Goal: Task Accomplishment & Management: Complete application form

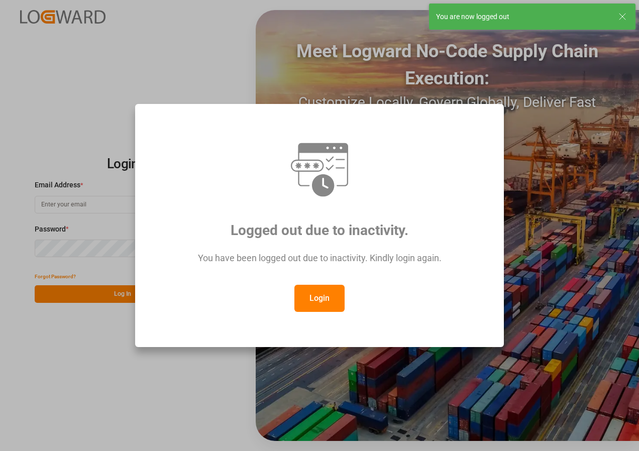
type input "[EMAIL_ADDRESS][DOMAIN_NAME]"
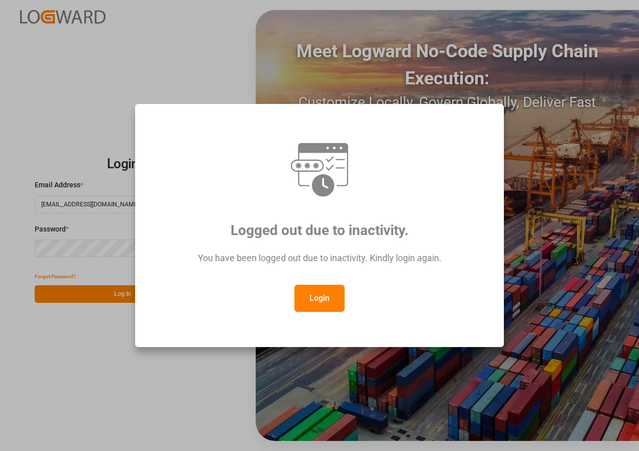
click at [320, 291] on button "Login" at bounding box center [319, 298] width 50 height 27
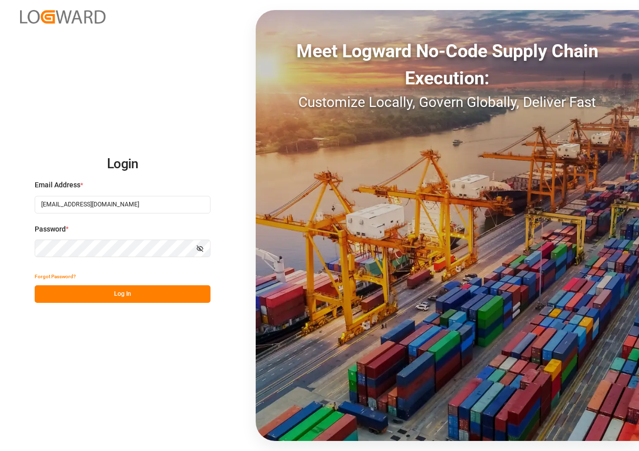
click at [162, 296] on button "Log In" at bounding box center [123, 294] width 176 height 18
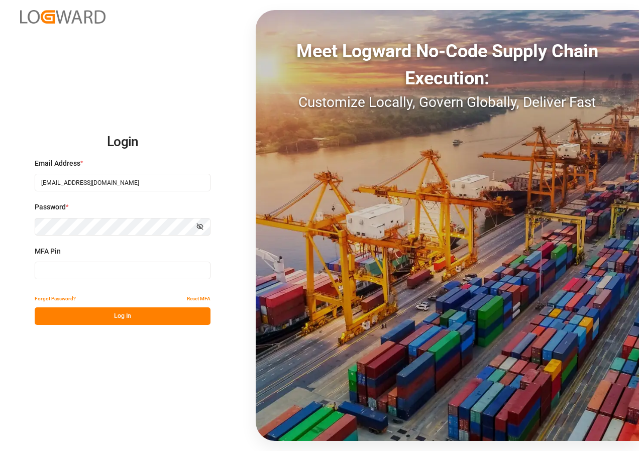
click at [118, 266] on input at bounding box center [123, 271] width 176 height 18
type input "796218"
click at [120, 319] on button "Log In" at bounding box center [123, 316] width 176 height 18
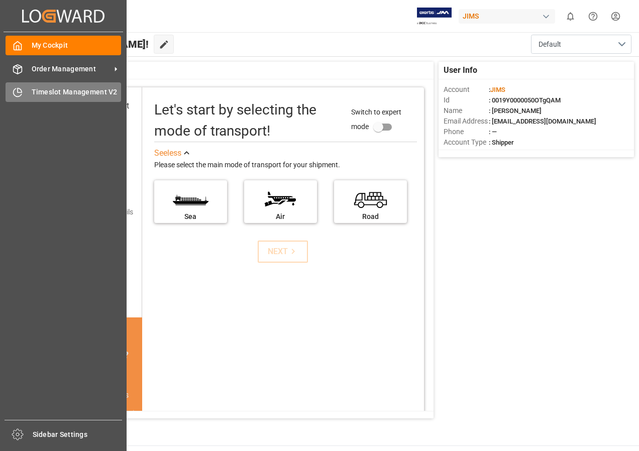
click at [62, 92] on span "Timeslot Management V2" at bounding box center [77, 92] width 90 height 11
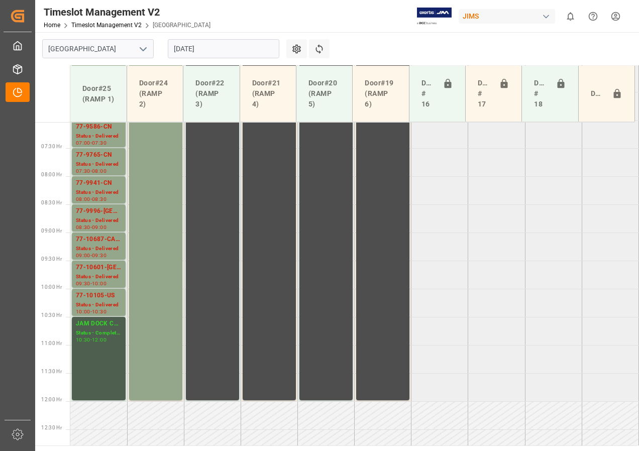
scroll to position [362, 0]
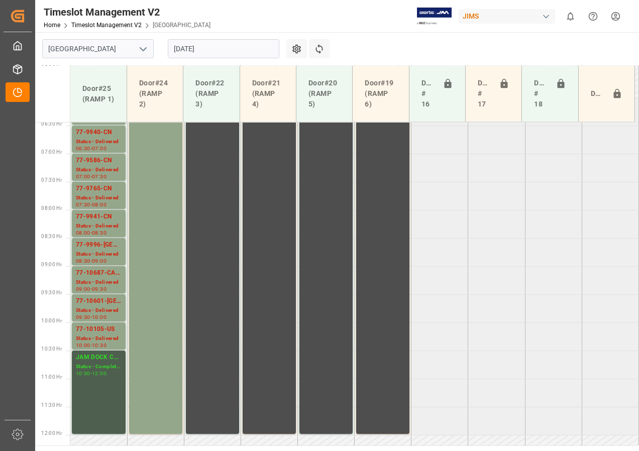
click at [191, 49] on input "[DATE]" at bounding box center [224, 48] width 112 height 19
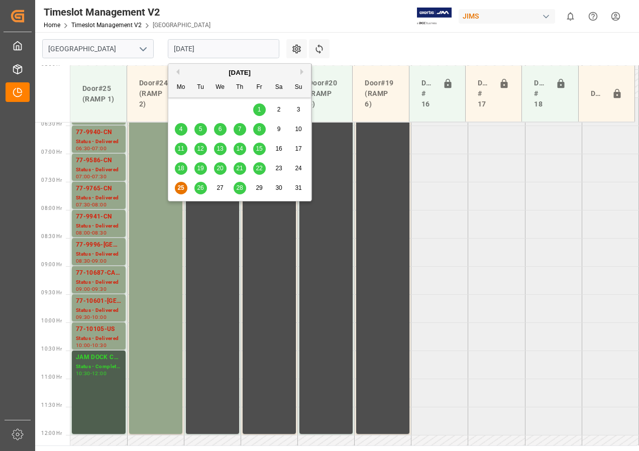
click at [198, 189] on span "26" at bounding box center [200, 187] width 7 height 7
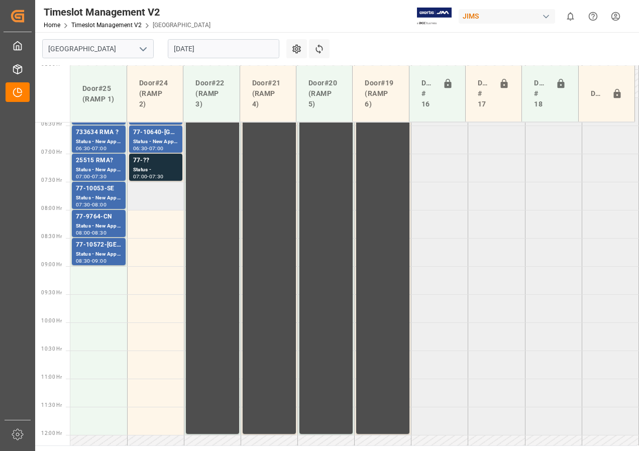
click at [156, 203] on td at bounding box center [155, 196] width 57 height 28
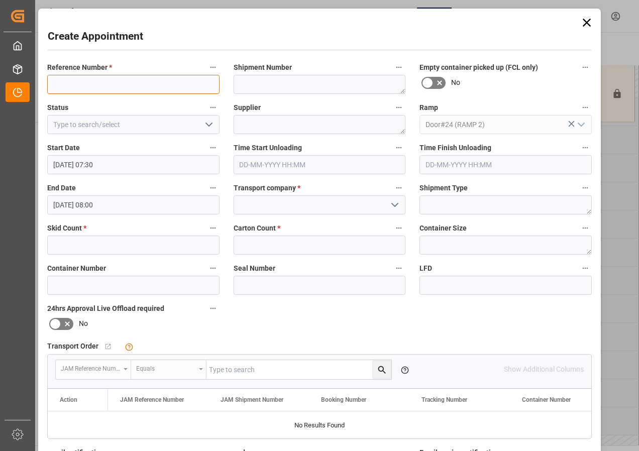
click at [101, 83] on input at bounding box center [133, 84] width 172 height 19
type input "JAM DOCK CONTROL"
click at [585, 20] on icon at bounding box center [587, 23] width 14 height 14
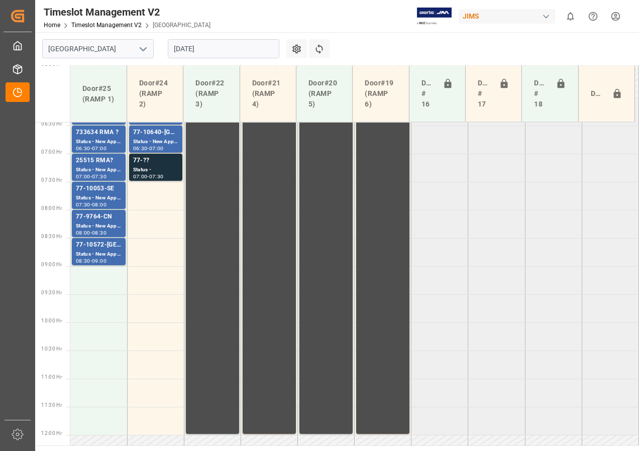
click at [210, 50] on input "[DATE]" at bounding box center [224, 48] width 112 height 19
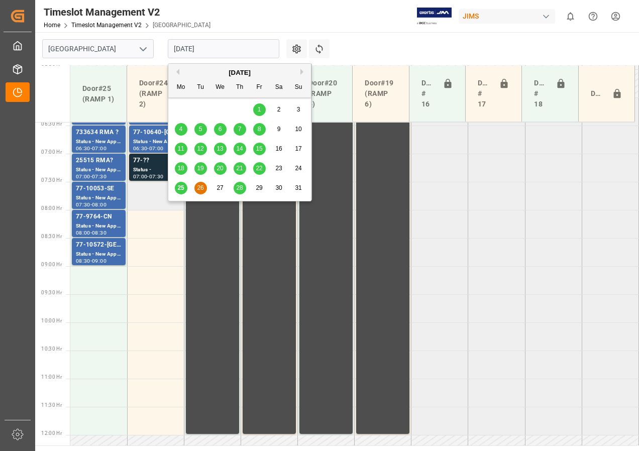
click at [140, 197] on td at bounding box center [155, 196] width 57 height 28
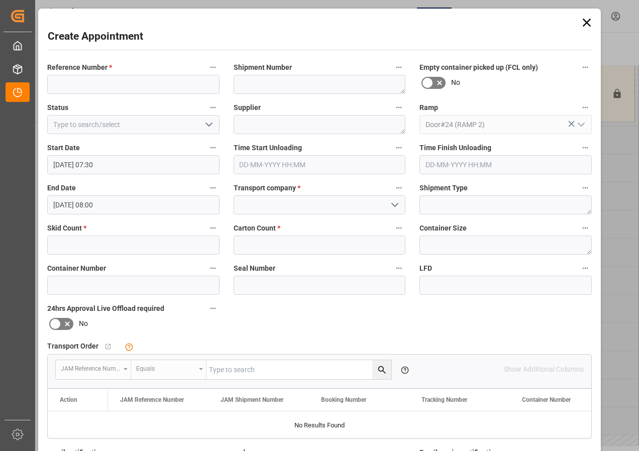
type input "[DATE] 07:30"
type input "[DATE] 08:00"
click at [140, 197] on div "Reference Number * Shipment Number Empty container picked up (FCL only) No Stat…" at bounding box center [319, 310] width 559 height 506
click at [131, 126] on input at bounding box center [133, 124] width 172 height 19
type input "JAM DOCK CONTROL"
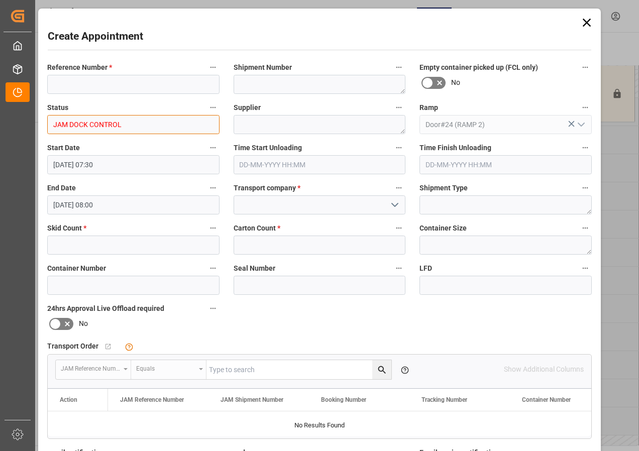
drag, startPoint x: 134, startPoint y: 123, endPoint x: 32, endPoint y: 121, distance: 102.5
click at [33, 122] on body "Created by potrace 1.15, written by [PERSON_NAME] [DATE]-[DATE] Created by potr…" at bounding box center [319, 225] width 639 height 451
click at [206, 124] on polyline "open menu" at bounding box center [209, 124] width 6 height 3
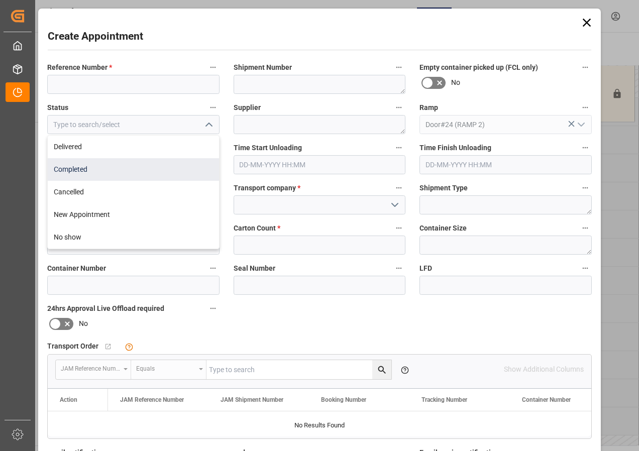
click at [72, 172] on div "Completed" at bounding box center [133, 169] width 171 height 23
type input "Completed"
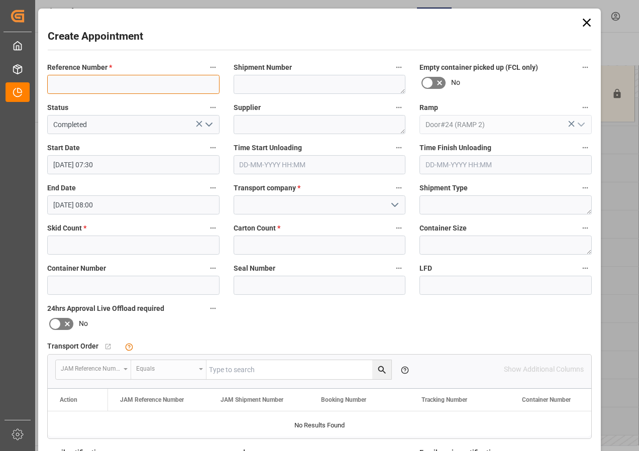
click at [69, 86] on input at bounding box center [133, 84] width 172 height 19
type input "JAM DOCK CONTROL"
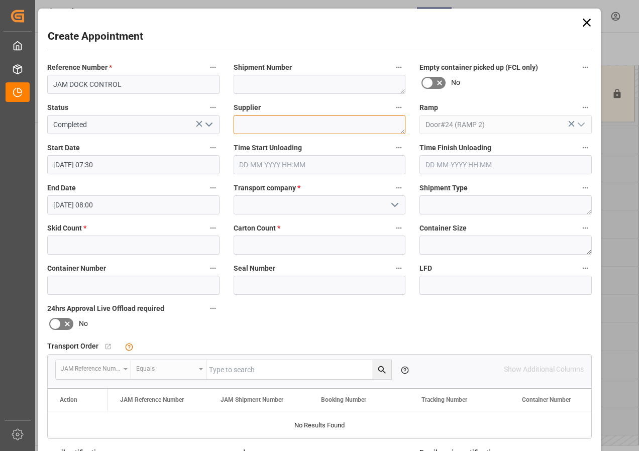
click at [262, 123] on textarea at bounding box center [320, 124] width 172 height 19
type textarea "JAM DOCK CONTROL"
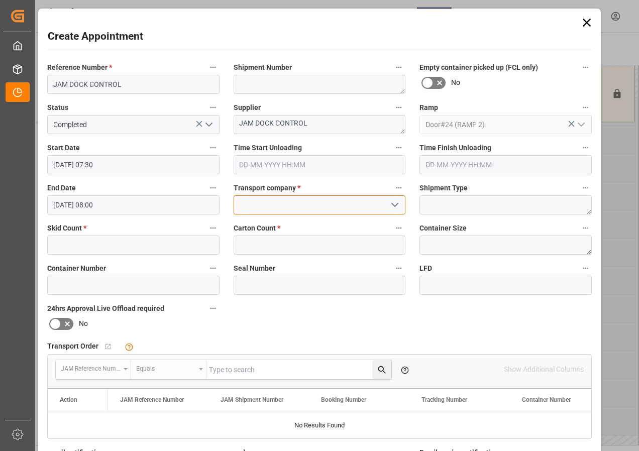
click at [299, 208] on input at bounding box center [320, 204] width 172 height 19
type input "0"
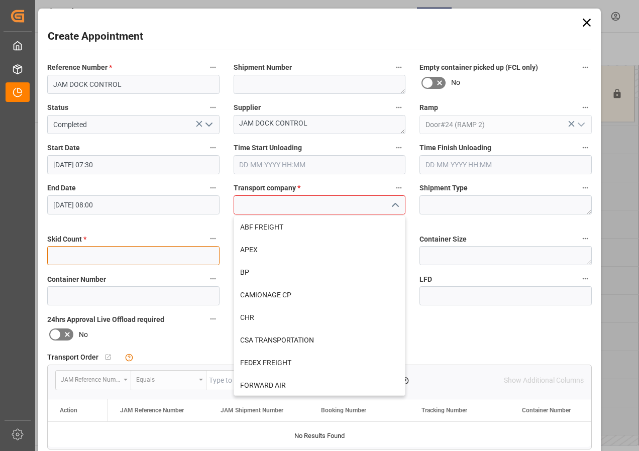
click at [127, 249] on input "text" at bounding box center [133, 255] width 172 height 19
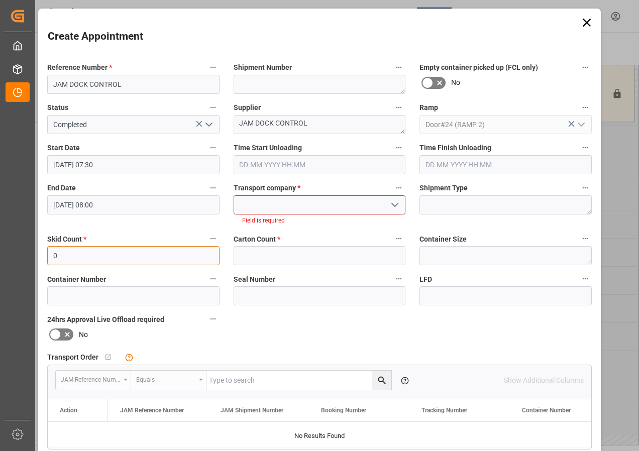
type input "0"
click at [264, 254] on input "text" at bounding box center [320, 255] width 172 height 19
type input "0"
click at [282, 202] on input at bounding box center [320, 204] width 172 height 19
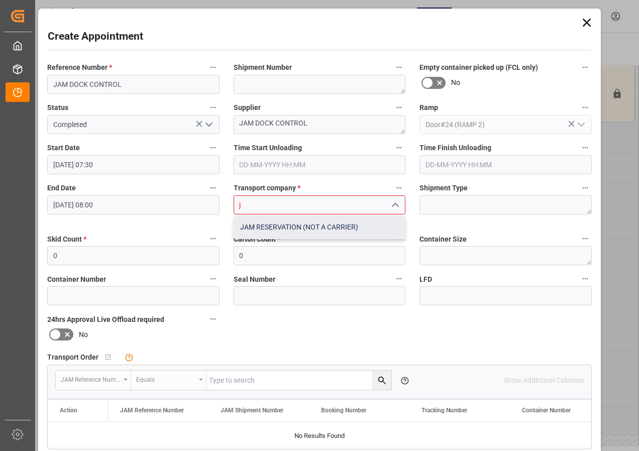
click at [289, 221] on div "JAM RESERVATION (NOT A CARRIER)" at bounding box center [319, 227] width 171 height 23
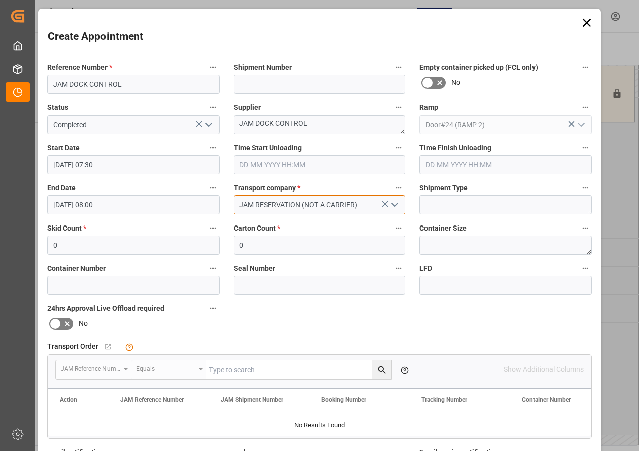
type input "JAM RESERVATION (NOT A CARRIER)"
click at [86, 207] on input "[DATE] 08:00" at bounding box center [133, 204] width 172 height 19
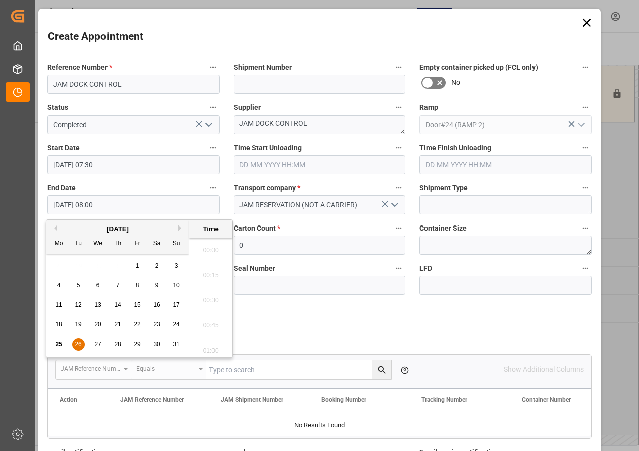
scroll to position [757, 0]
click at [78, 343] on span "26" at bounding box center [78, 344] width 7 height 7
click at [211, 347] on li "12:00" at bounding box center [210, 347] width 43 height 25
type input "[DATE] 12:00"
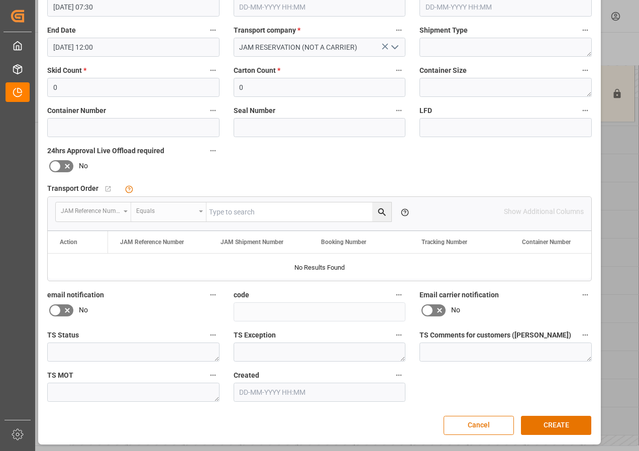
scroll to position [160, 0]
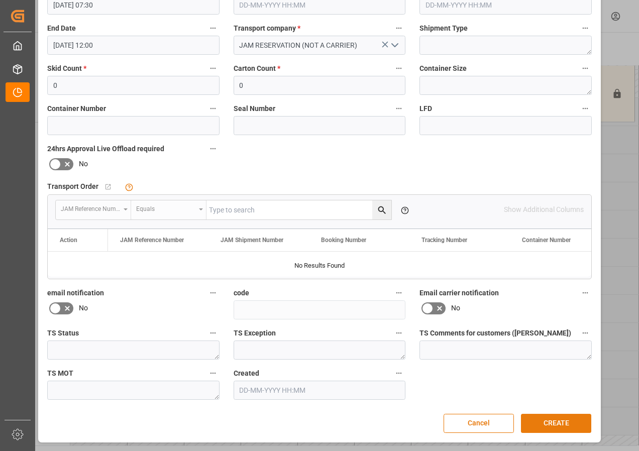
click at [548, 421] on button "CREATE" at bounding box center [556, 423] width 70 height 19
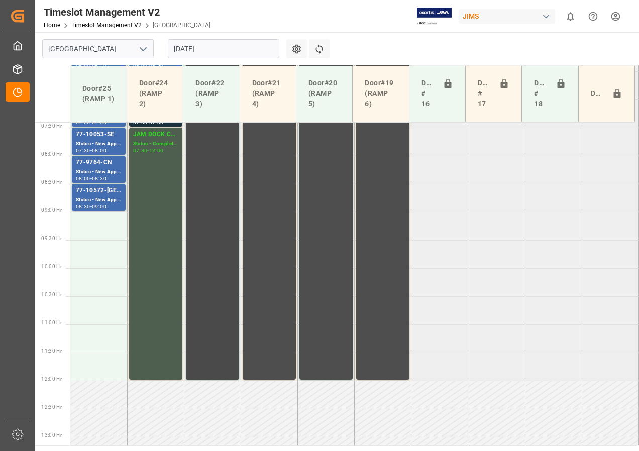
scroll to position [441, 0]
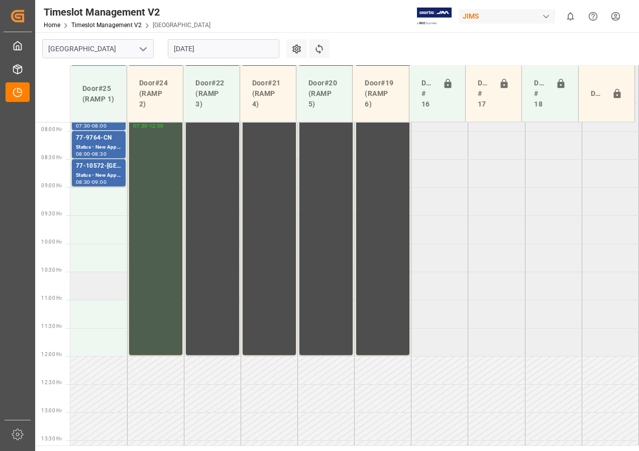
click at [92, 287] on td at bounding box center [98, 286] width 57 height 28
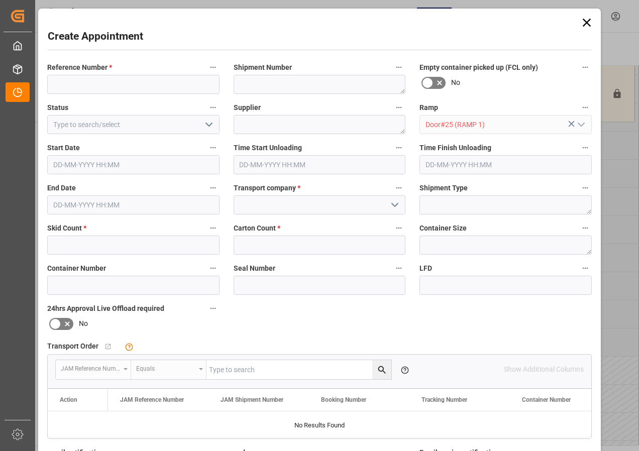
type input "[DATE] 10:30"
type input "[DATE] 11:00"
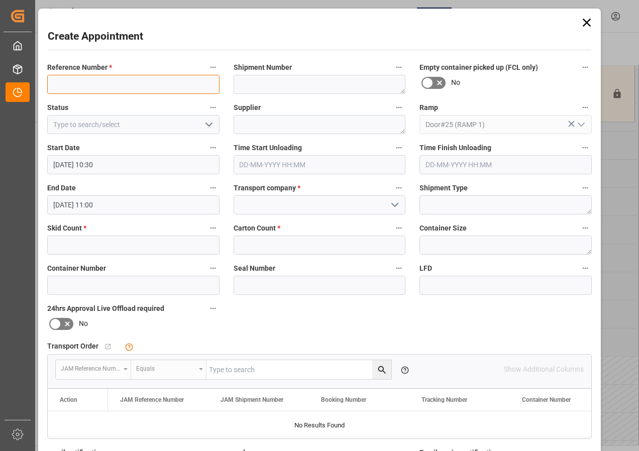
click at [83, 82] on input at bounding box center [133, 84] width 172 height 19
type input "JAM DOCK CONTROL"
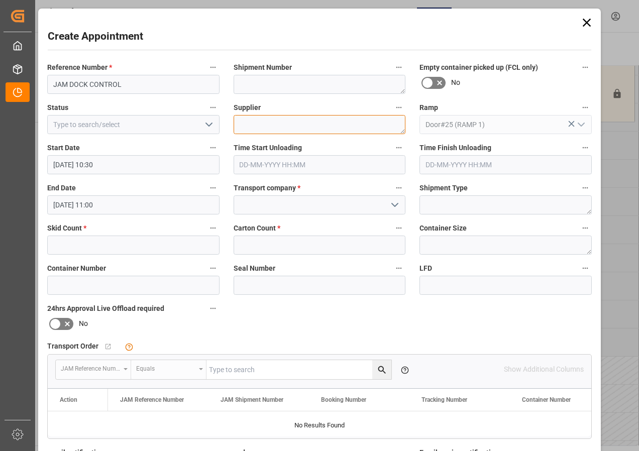
click at [265, 128] on textarea at bounding box center [320, 124] width 172 height 19
type textarea "JAM DOCK CONTROL"
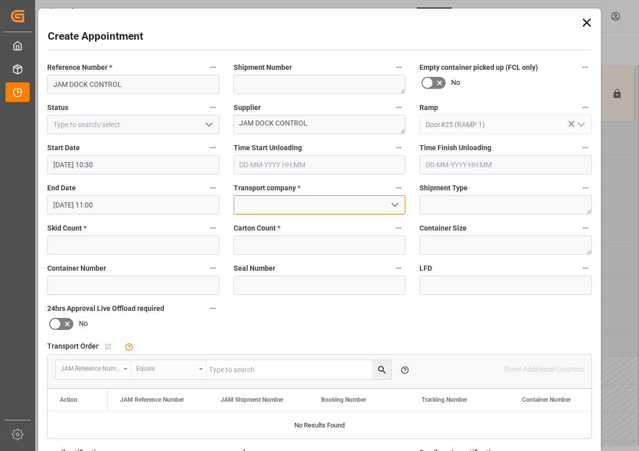
click at [299, 205] on input at bounding box center [320, 204] width 172 height 19
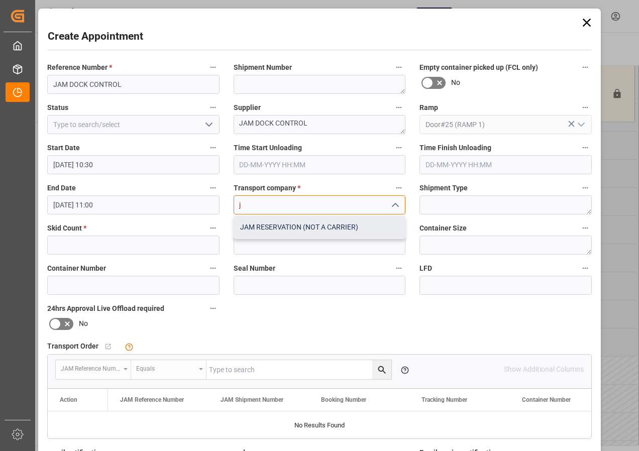
click at [296, 224] on div "JAM RESERVATION (NOT A CARRIER)" at bounding box center [319, 227] width 171 height 23
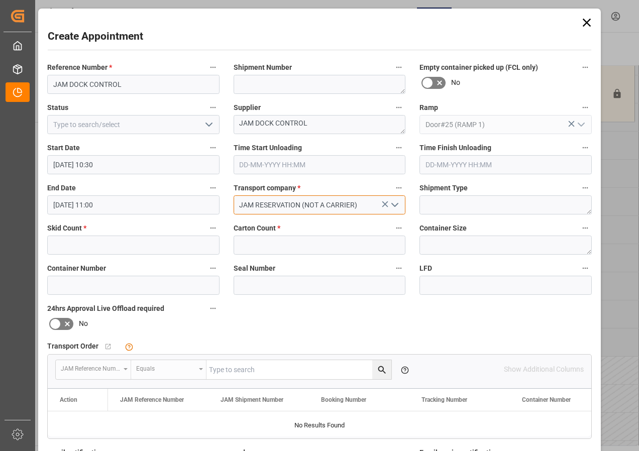
type input "JAM RESERVATION (NOT A CARRIER)"
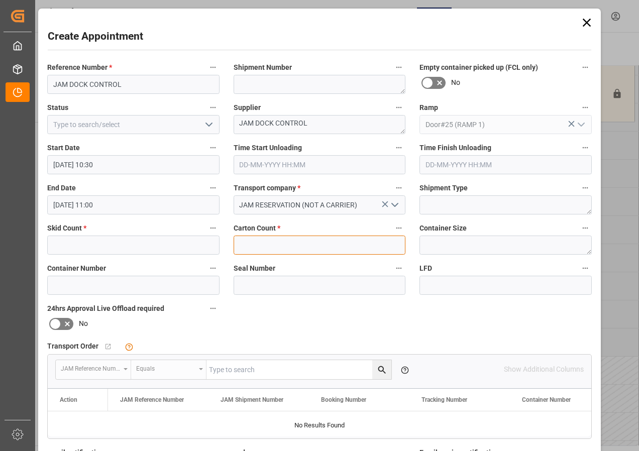
click at [285, 245] on input "text" at bounding box center [320, 245] width 172 height 19
type input "0"
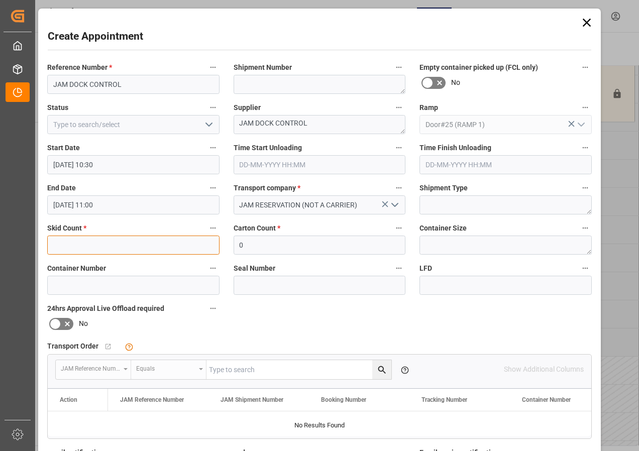
click at [148, 249] on input "text" at bounding box center [133, 245] width 172 height 19
type input "0"
click at [211, 126] on icon "open menu" at bounding box center [209, 125] width 12 height 12
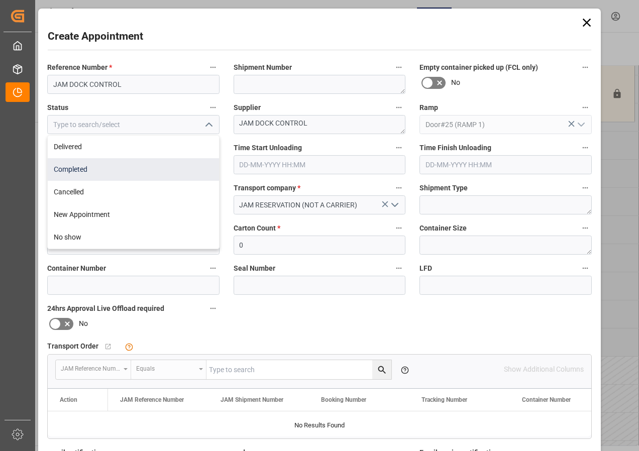
click at [84, 167] on div "Completed" at bounding box center [133, 169] width 171 height 23
type input "Completed"
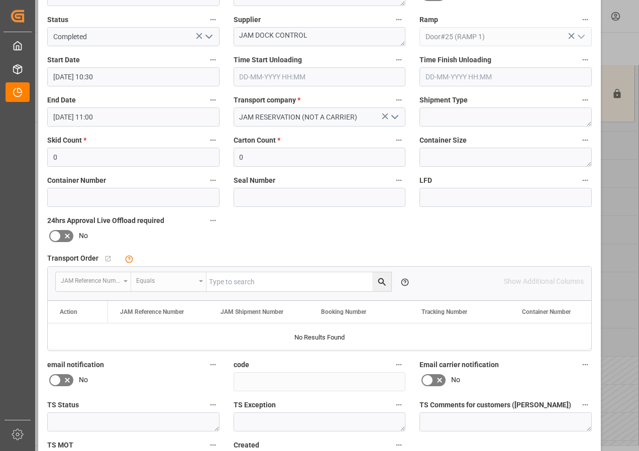
scroll to position [0, 0]
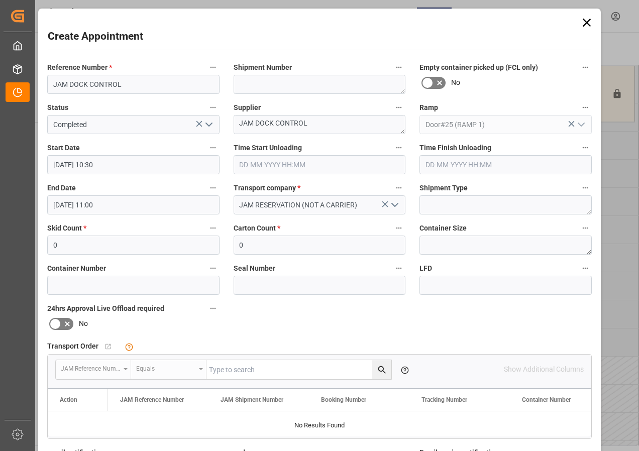
click at [84, 202] on input "[DATE] 11:00" at bounding box center [133, 204] width 172 height 19
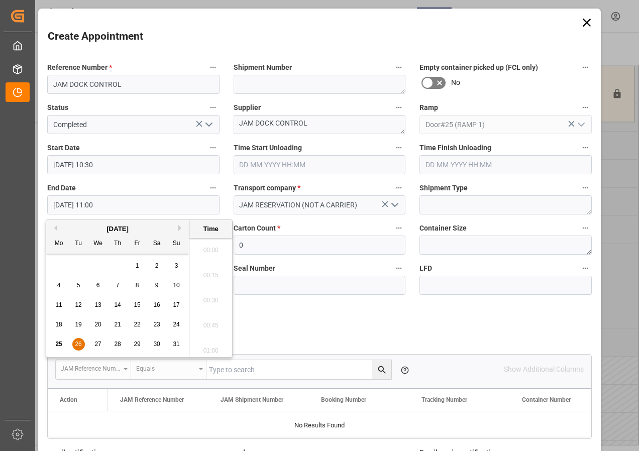
scroll to position [1058, 0]
drag, startPoint x: 74, startPoint y: 344, endPoint x: 147, endPoint y: 329, distance: 73.9
click at [77, 344] on div "26" at bounding box center [78, 345] width 13 height 12
click at [202, 296] on li "12:00" at bounding box center [210, 297] width 43 height 25
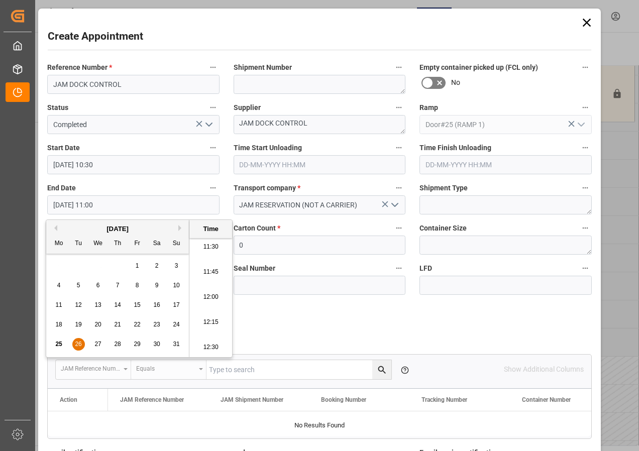
type input "[DATE] 12:00"
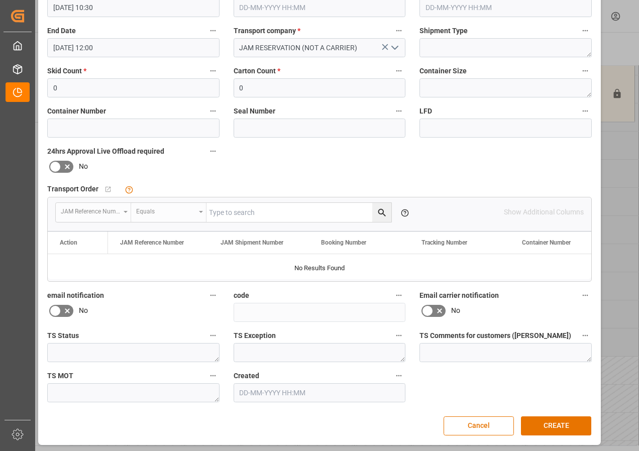
scroll to position [160, 0]
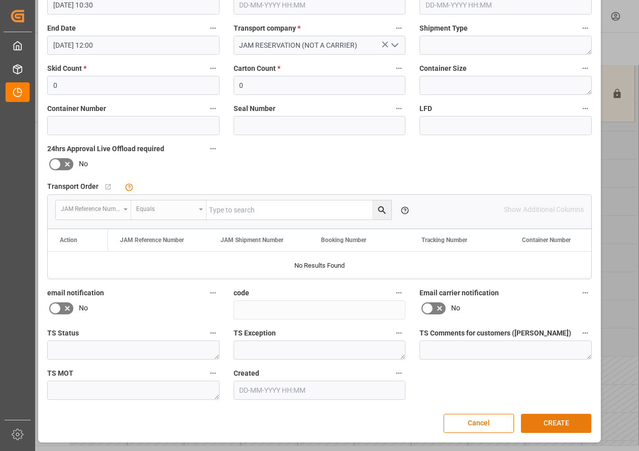
click at [556, 419] on button "CREATE" at bounding box center [556, 423] width 70 height 19
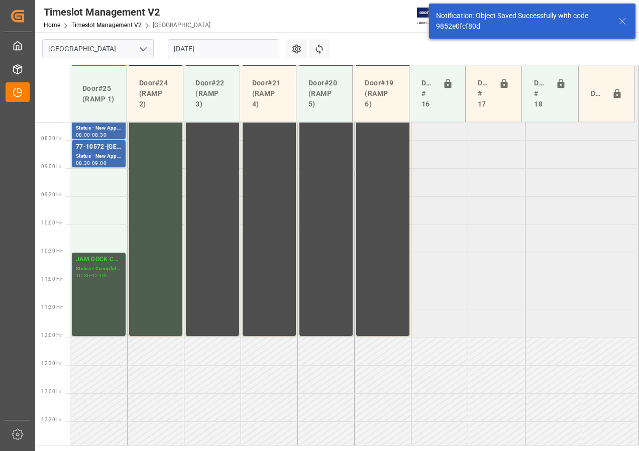
scroll to position [320, 0]
